Goal: Information Seeking & Learning: Learn about a topic

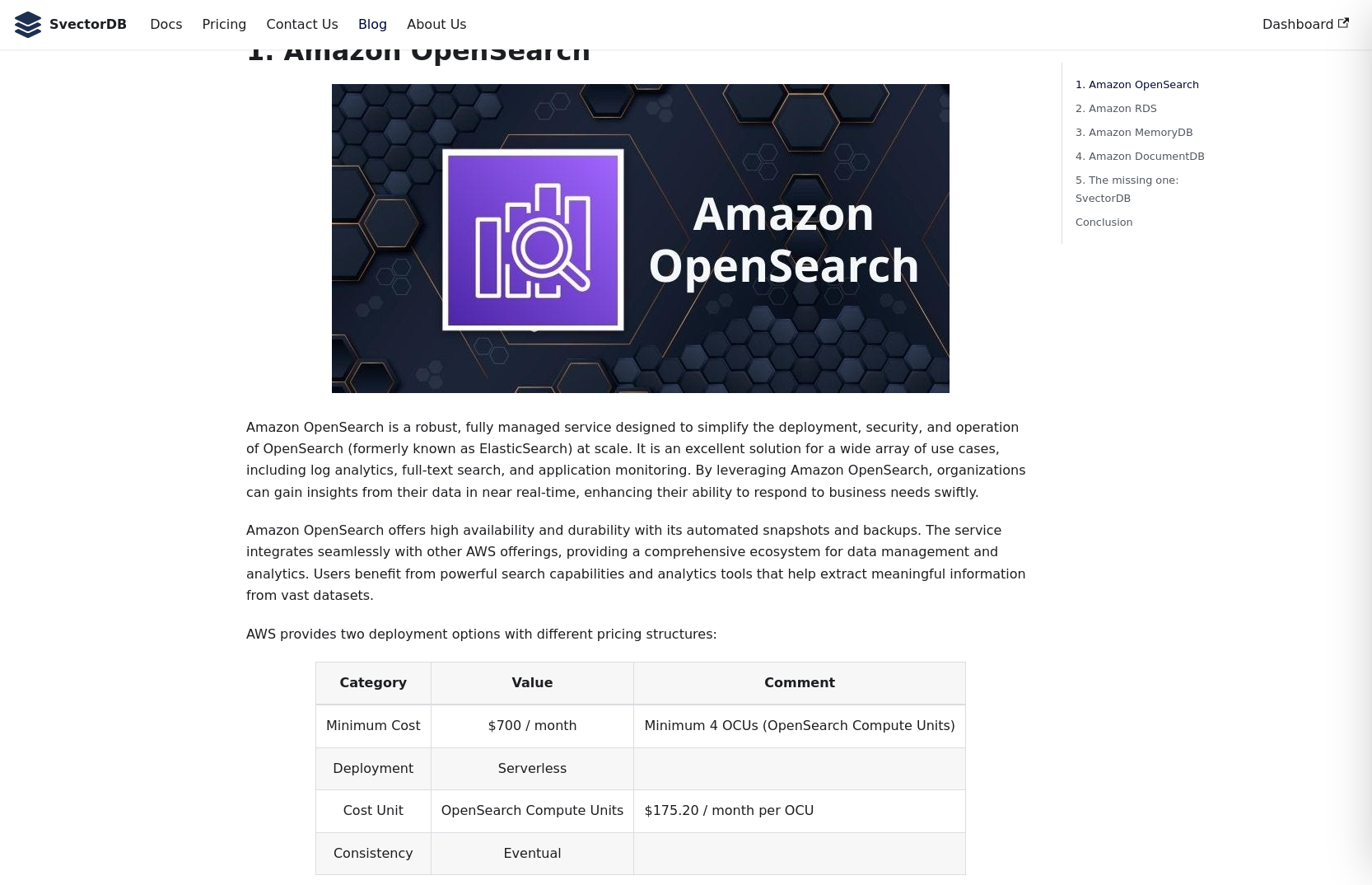
scroll to position [473, 0]
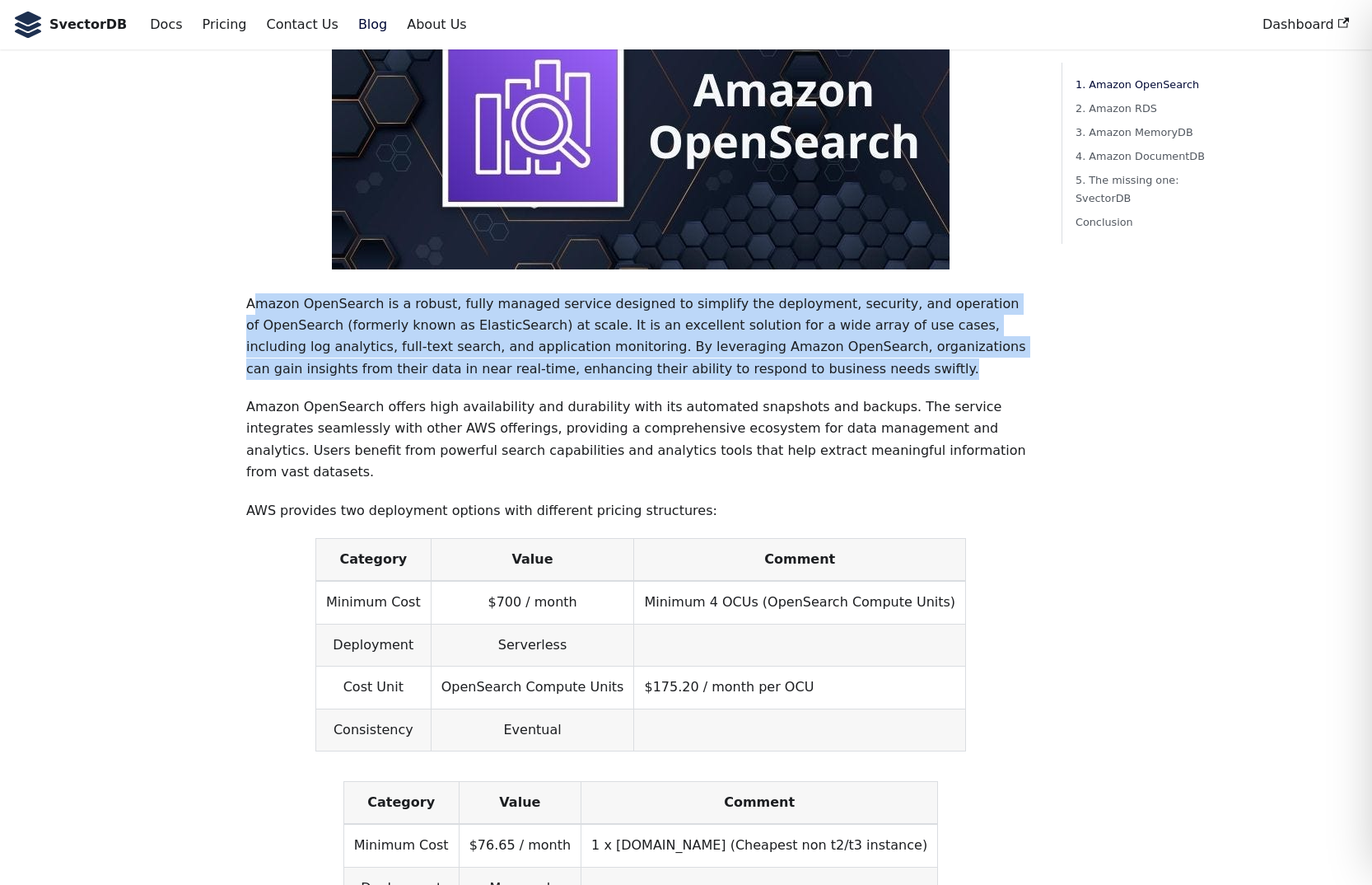
drag, startPoint x: 256, startPoint y: 281, endPoint x: 668, endPoint y: 355, distance: 418.6
click at [668, 355] on p "Amazon OpenSearch is a robust, fully managed service designed to simplify the d…" at bounding box center [641, 337] width 789 height 87
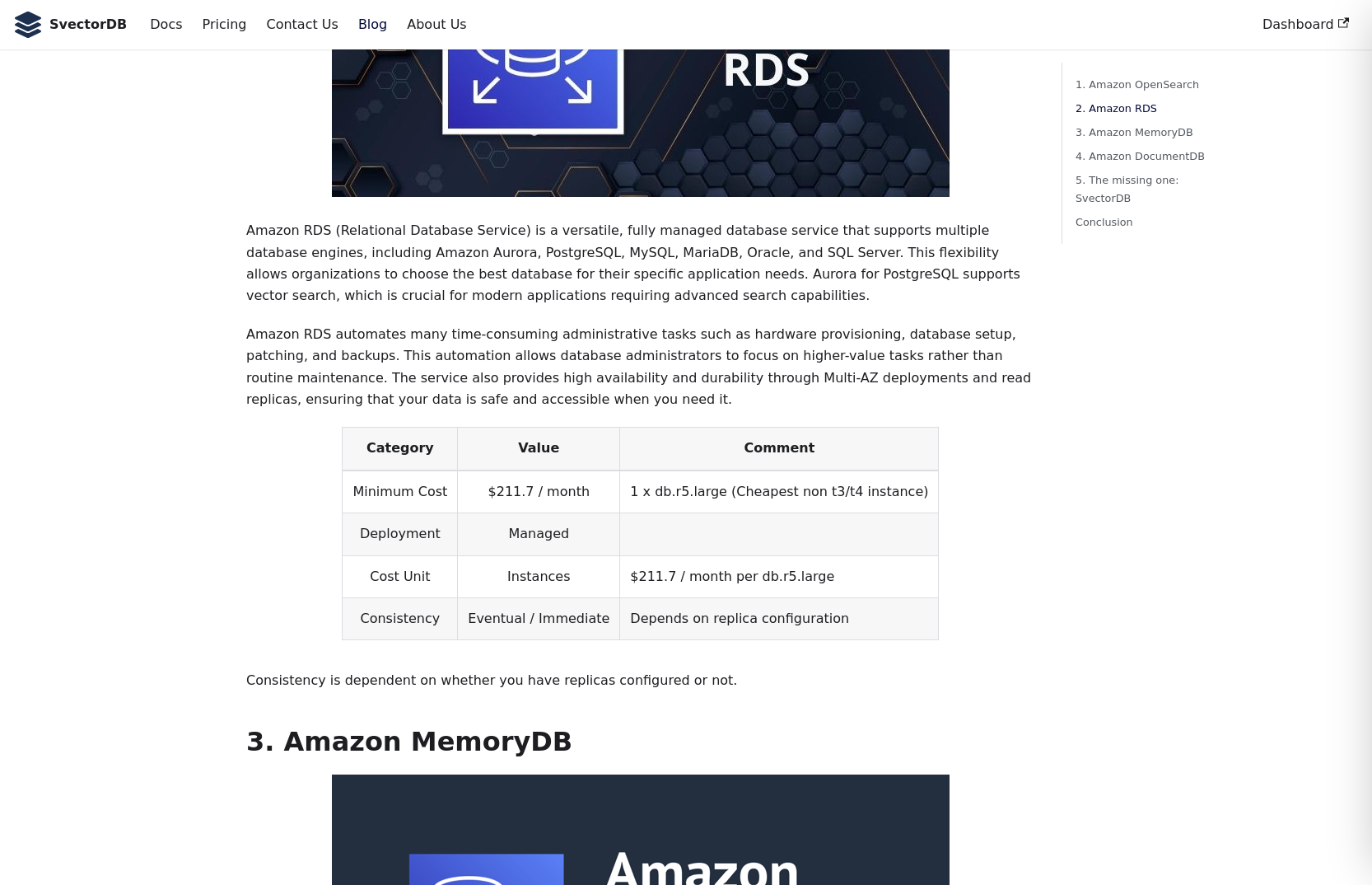
scroll to position [1681, 0]
